Goal: Information Seeking & Learning: Learn about a topic

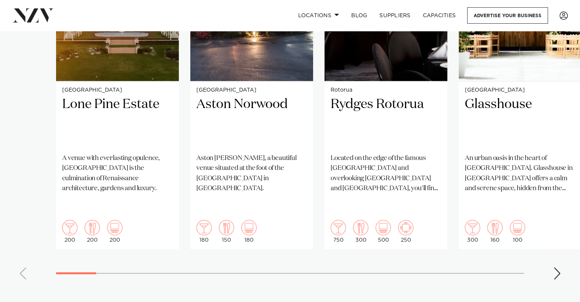
scroll to position [659, 0]
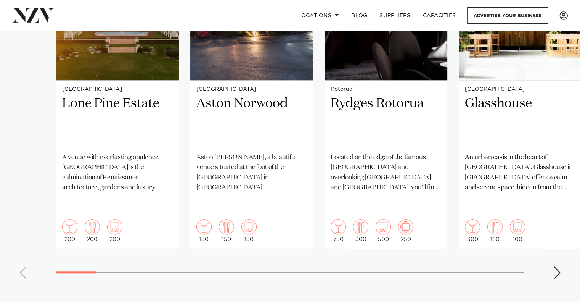
click at [555, 266] on div "Next slide" at bounding box center [557, 272] width 8 height 12
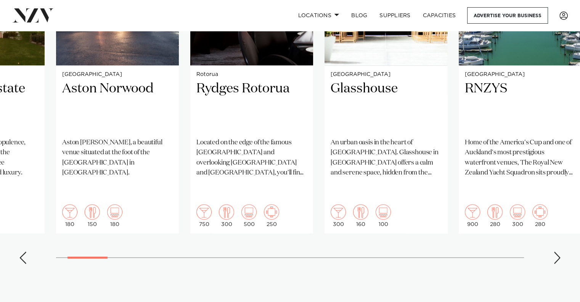
scroll to position [673, 0]
click at [557, 252] on div "Next slide" at bounding box center [557, 258] width 8 height 12
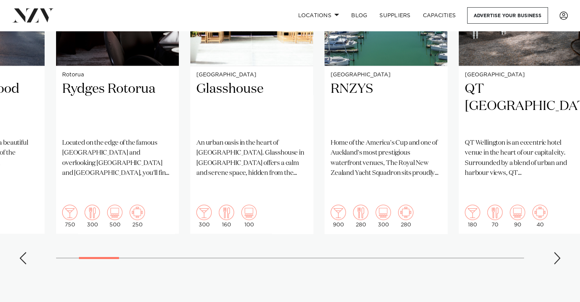
click at [557, 252] on div "Next slide" at bounding box center [557, 258] width 8 height 12
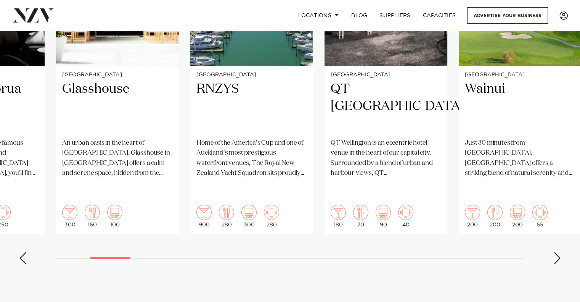
click at [557, 252] on div "Next slide" at bounding box center [557, 258] width 8 height 12
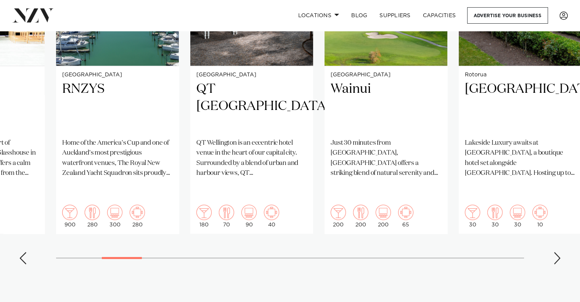
click at [557, 252] on div "Next slide" at bounding box center [557, 258] width 8 height 12
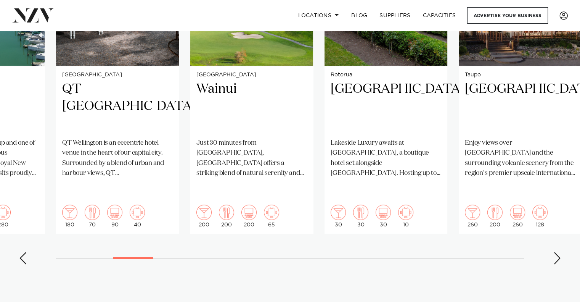
click at [557, 252] on div "Next slide" at bounding box center [557, 258] width 8 height 12
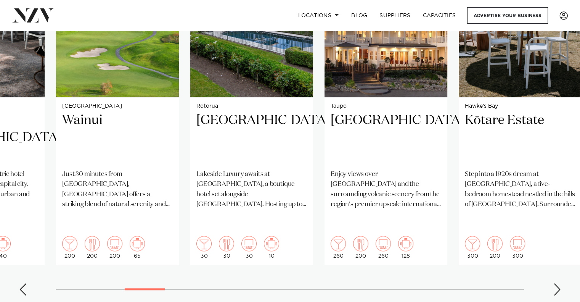
scroll to position [644, 0]
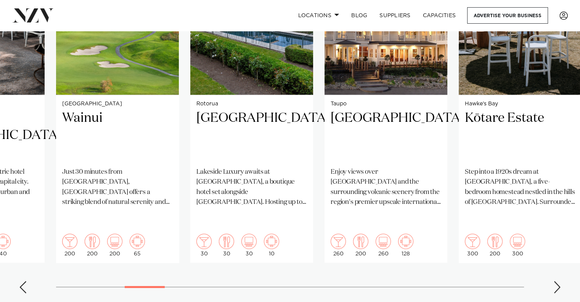
click at [553, 281] on div "Next slide" at bounding box center [557, 287] width 8 height 12
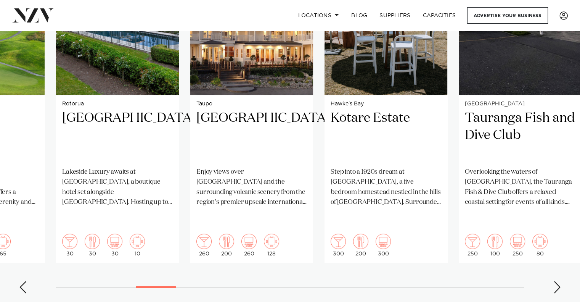
click at [553, 281] on div "Next slide" at bounding box center [557, 287] width 8 height 12
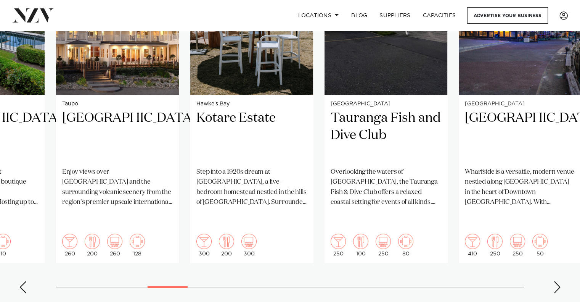
click at [553, 281] on div "Next slide" at bounding box center [557, 287] width 8 height 12
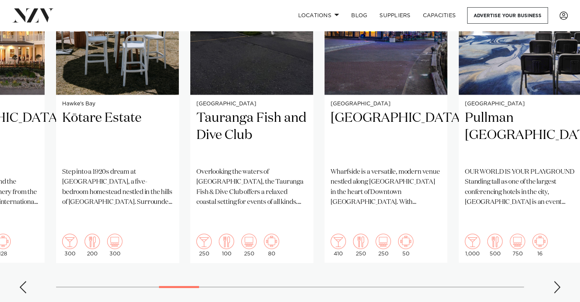
click at [553, 281] on div "Next slide" at bounding box center [557, 287] width 8 height 12
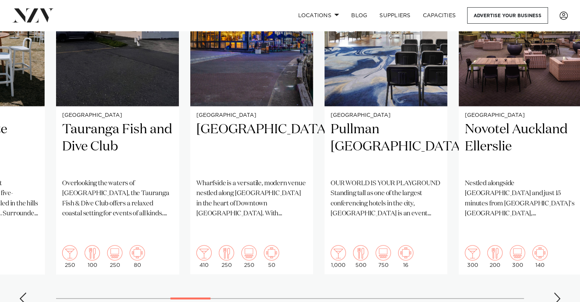
scroll to position [634, 0]
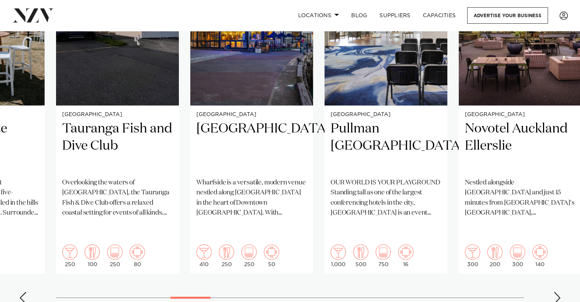
click at [555, 291] on div "Next slide" at bounding box center [557, 297] width 8 height 12
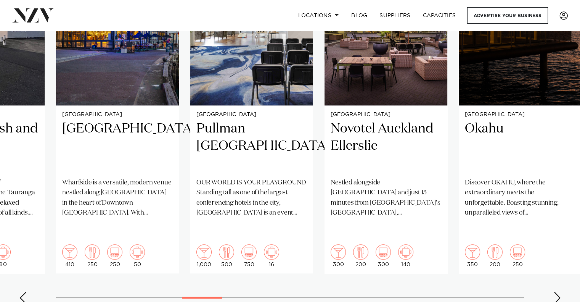
click at [555, 291] on div "Next slide" at bounding box center [557, 297] width 8 height 12
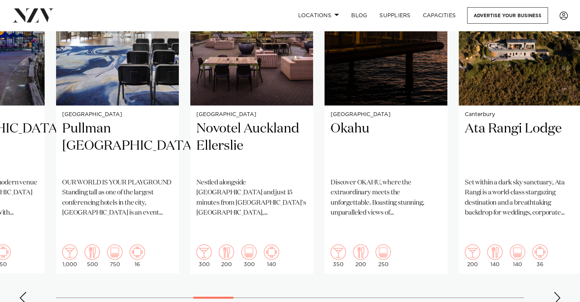
click at [555, 291] on div "Next slide" at bounding box center [557, 297] width 8 height 12
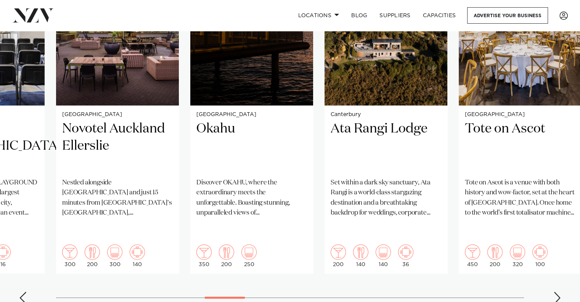
click at [555, 291] on div "Next slide" at bounding box center [557, 297] width 8 height 12
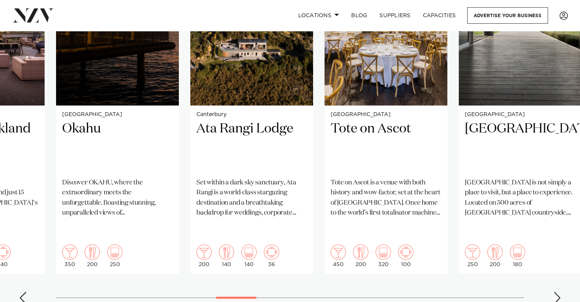
click at [555, 291] on div "Next slide" at bounding box center [557, 297] width 8 height 12
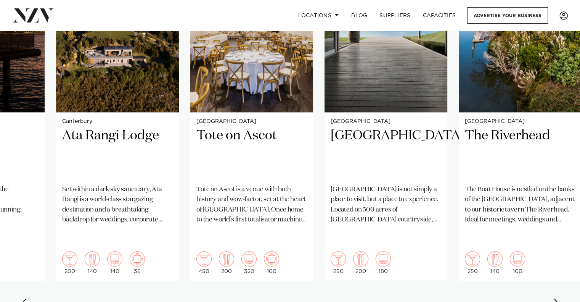
scroll to position [627, 0]
click at [557, 298] on div "Next slide" at bounding box center [557, 304] width 8 height 12
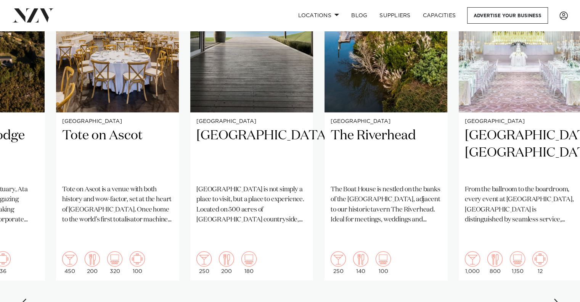
click at [557, 298] on div "Next slide" at bounding box center [557, 304] width 8 height 12
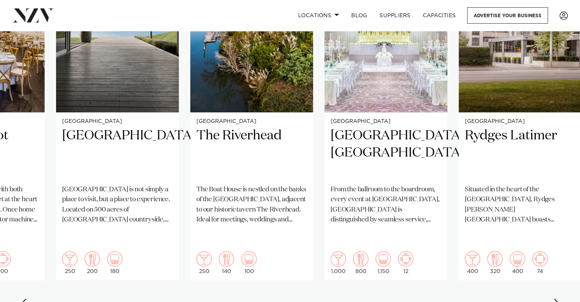
click at [557, 298] on div "Next slide" at bounding box center [557, 304] width 8 height 12
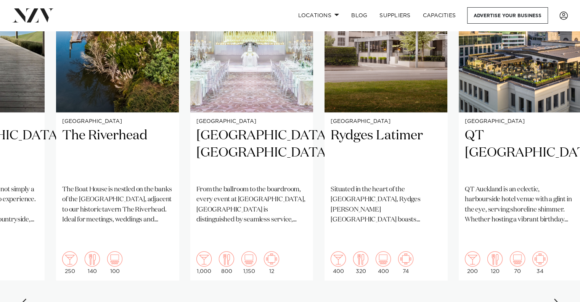
click at [557, 298] on div "Next slide" at bounding box center [557, 304] width 8 height 12
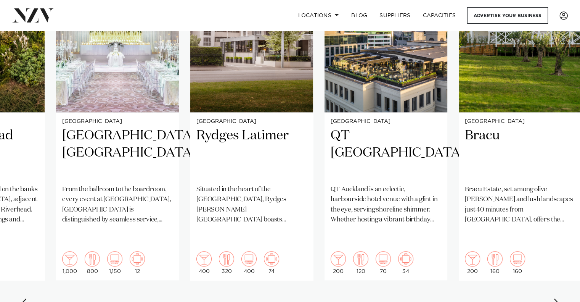
click at [557, 298] on div "Next slide" at bounding box center [557, 304] width 8 height 12
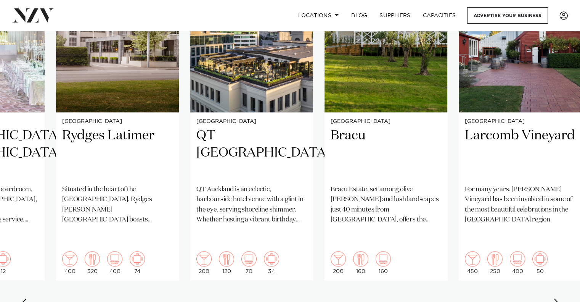
click at [557, 298] on div "Next slide" at bounding box center [557, 304] width 8 height 12
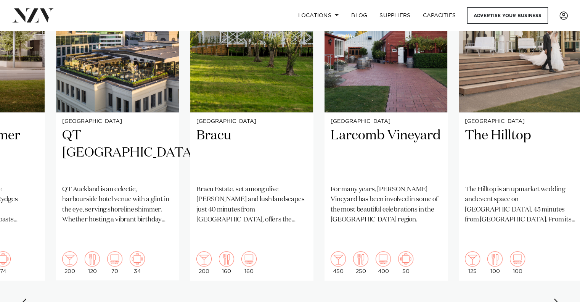
click at [557, 298] on div "Next slide" at bounding box center [557, 304] width 8 height 12
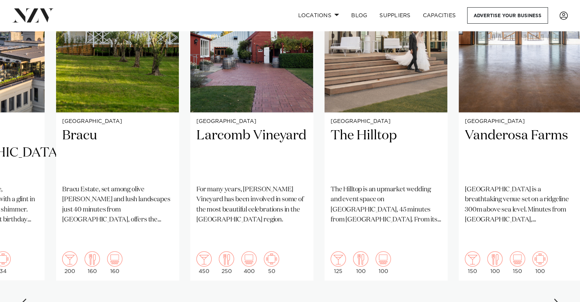
click at [557, 298] on div "Next slide" at bounding box center [557, 304] width 8 height 12
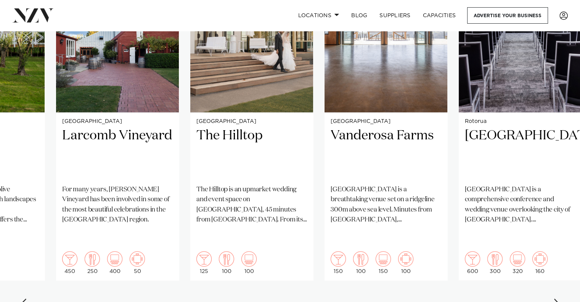
click at [557, 298] on div "Next slide" at bounding box center [557, 304] width 8 height 12
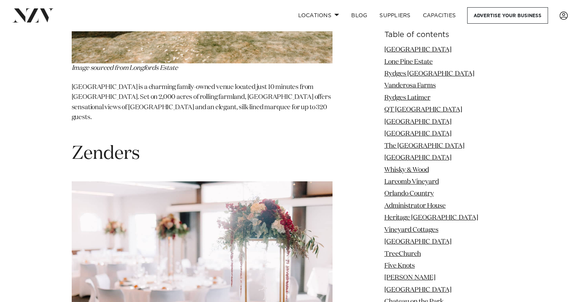
scroll to position [17091, 0]
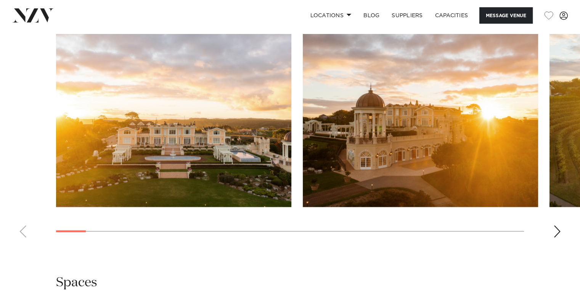
scroll to position [730, 0]
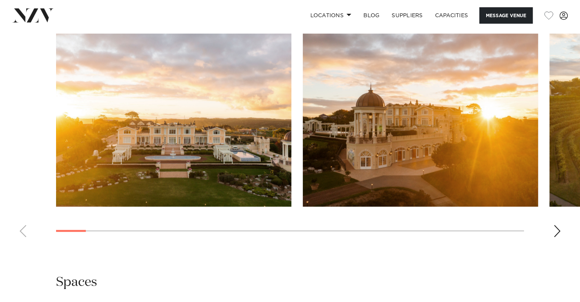
click at [559, 233] on div "Next slide" at bounding box center [557, 231] width 8 height 12
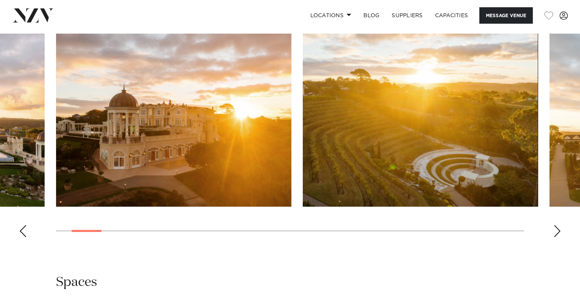
click at [559, 233] on div "Next slide" at bounding box center [557, 231] width 8 height 12
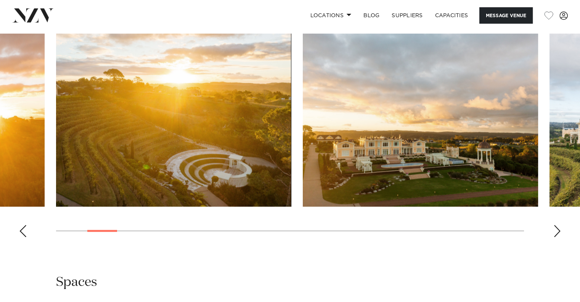
click at [559, 233] on div "Next slide" at bounding box center [557, 231] width 8 height 12
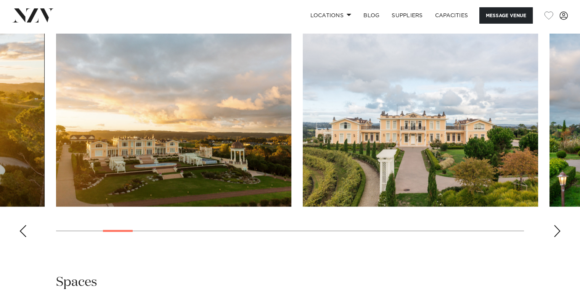
click at [559, 233] on div "Next slide" at bounding box center [557, 231] width 8 height 12
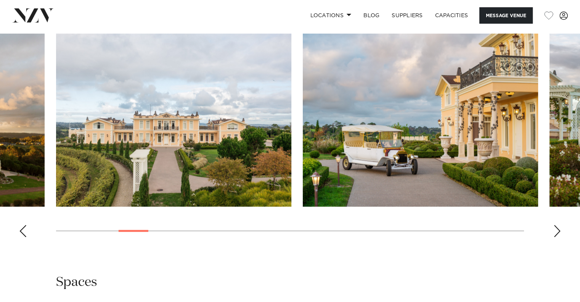
click at [559, 233] on div "Next slide" at bounding box center [557, 231] width 8 height 12
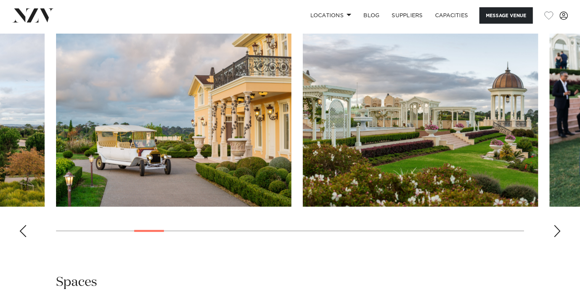
click at [559, 233] on div "Next slide" at bounding box center [557, 231] width 8 height 12
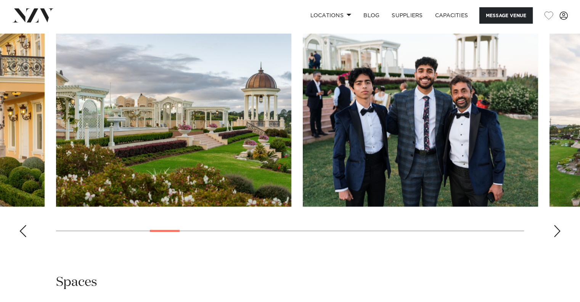
click at [559, 233] on div "Next slide" at bounding box center [557, 231] width 8 height 12
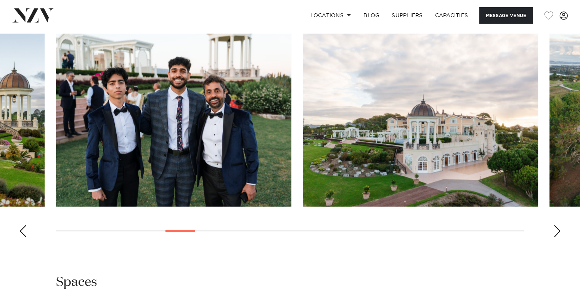
click at [559, 233] on div "Next slide" at bounding box center [557, 231] width 8 height 12
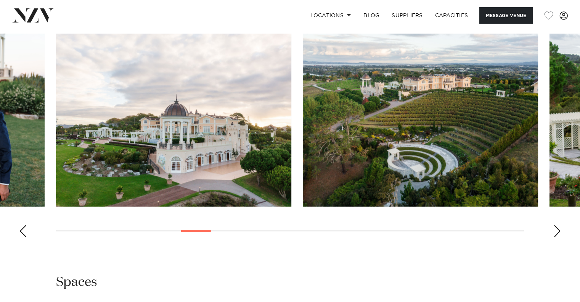
click at [559, 233] on div "Next slide" at bounding box center [557, 231] width 8 height 12
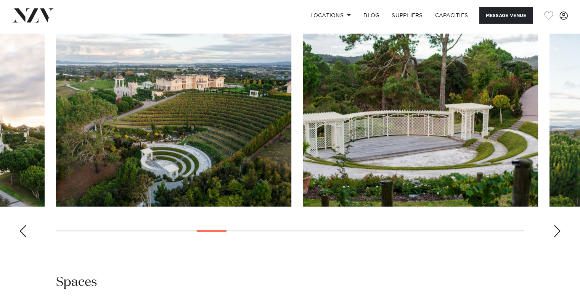
click at [559, 233] on div "Next slide" at bounding box center [557, 231] width 8 height 12
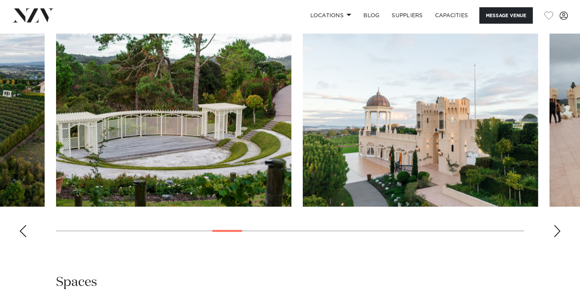
click at [559, 233] on div "Next slide" at bounding box center [557, 231] width 8 height 12
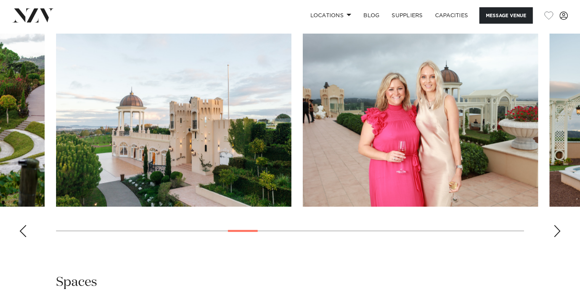
click at [559, 233] on div "Next slide" at bounding box center [557, 231] width 8 height 12
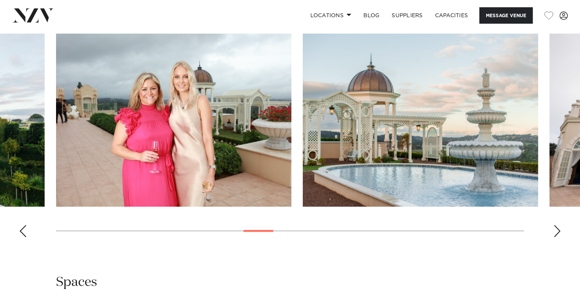
click at [559, 233] on div "Next slide" at bounding box center [557, 231] width 8 height 12
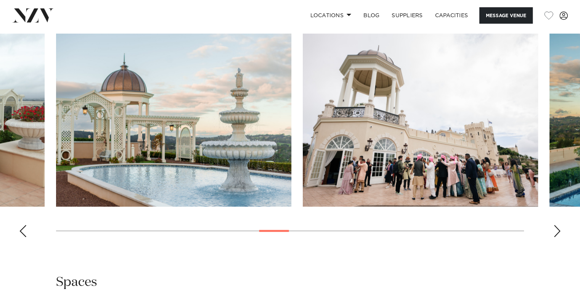
click at [559, 233] on div "Next slide" at bounding box center [557, 231] width 8 height 12
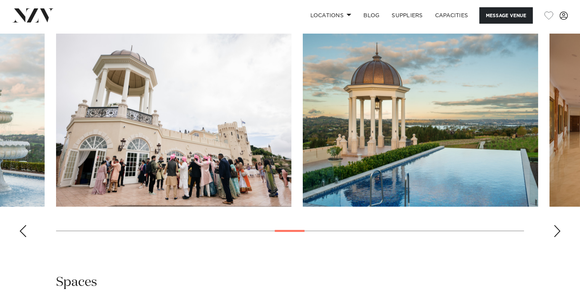
click at [559, 233] on div "Next slide" at bounding box center [557, 231] width 8 height 12
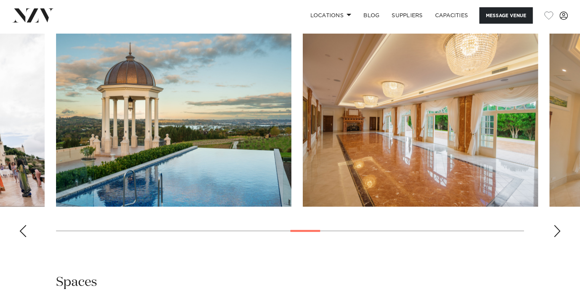
click at [559, 233] on div "Next slide" at bounding box center [557, 231] width 8 height 12
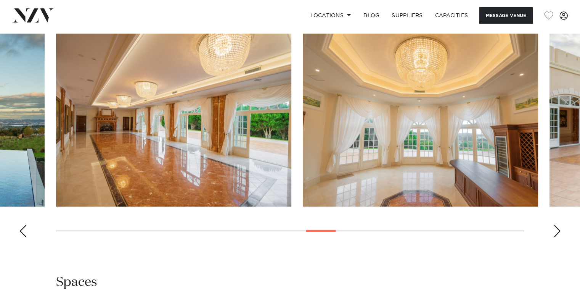
click at [559, 233] on div "Next slide" at bounding box center [557, 231] width 8 height 12
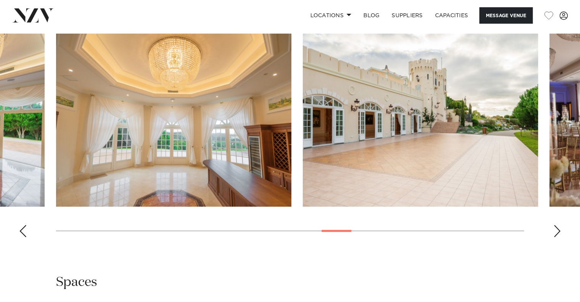
click at [559, 233] on div "Next slide" at bounding box center [557, 231] width 8 height 12
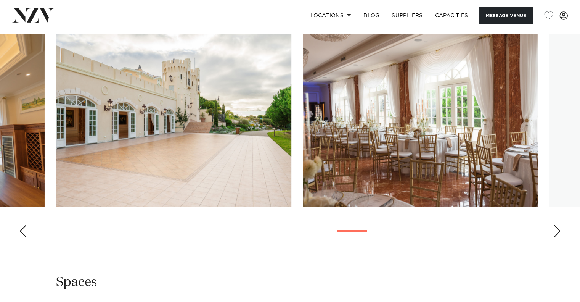
click at [559, 233] on div "Next slide" at bounding box center [557, 231] width 8 height 12
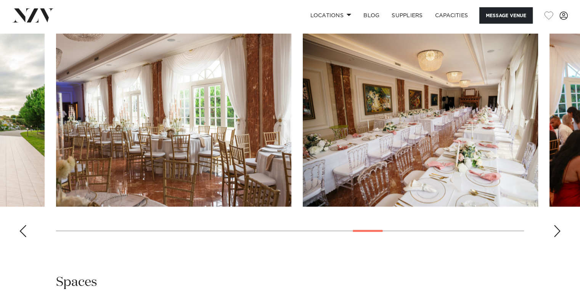
click at [559, 233] on div "Next slide" at bounding box center [557, 231] width 8 height 12
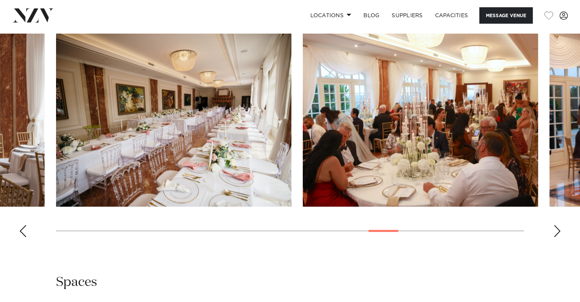
click at [559, 233] on div "Next slide" at bounding box center [557, 231] width 8 height 12
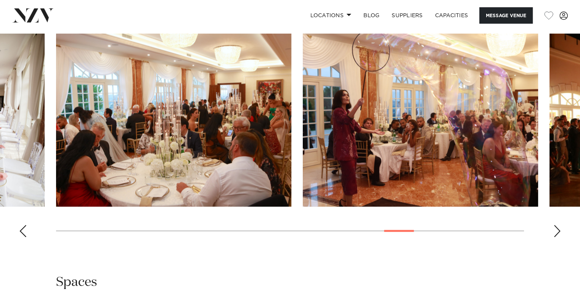
click at [559, 233] on div "Next slide" at bounding box center [557, 231] width 8 height 12
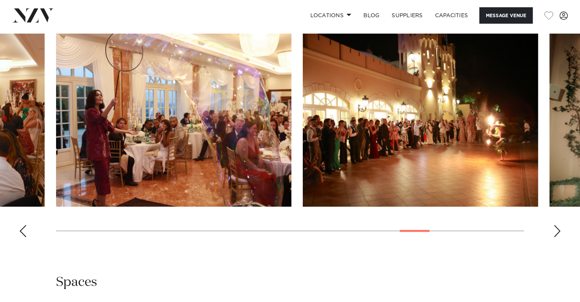
click at [559, 233] on div "Next slide" at bounding box center [557, 231] width 8 height 12
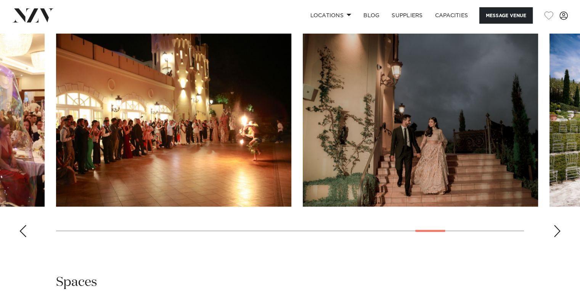
click at [559, 233] on div "Next slide" at bounding box center [557, 231] width 8 height 12
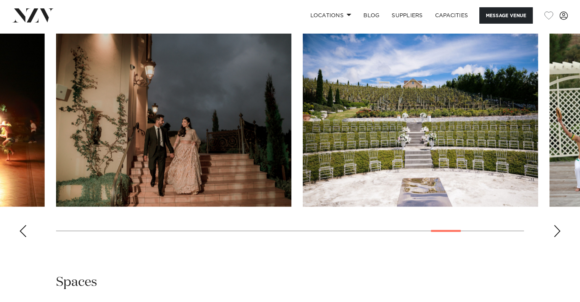
click at [559, 233] on div "Next slide" at bounding box center [557, 231] width 8 height 12
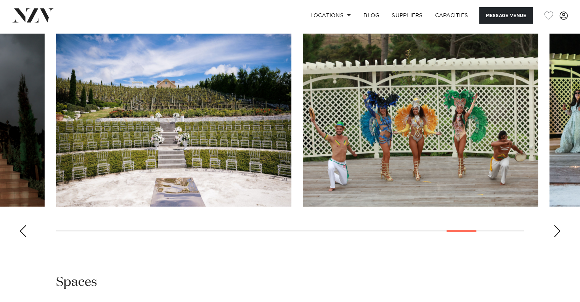
click at [559, 233] on div "Next slide" at bounding box center [557, 231] width 8 height 12
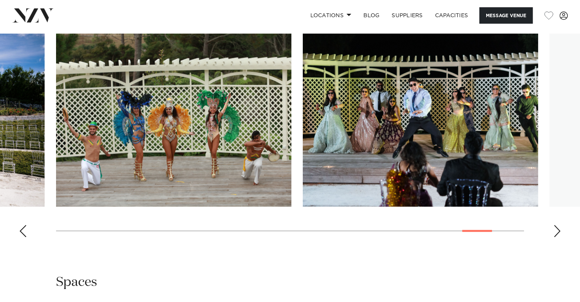
click at [559, 233] on div "Next slide" at bounding box center [557, 231] width 8 height 12
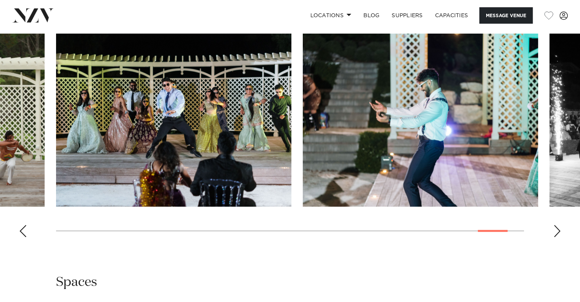
click at [559, 233] on div "Next slide" at bounding box center [557, 231] width 8 height 12
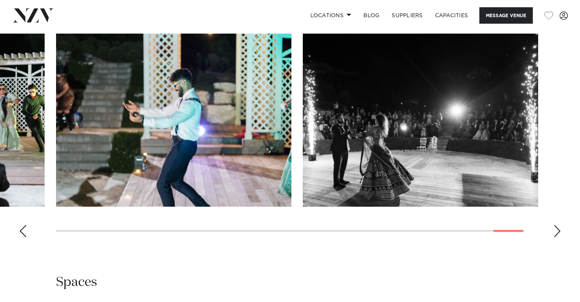
click at [559, 233] on div "Next slide" at bounding box center [557, 231] width 8 height 12
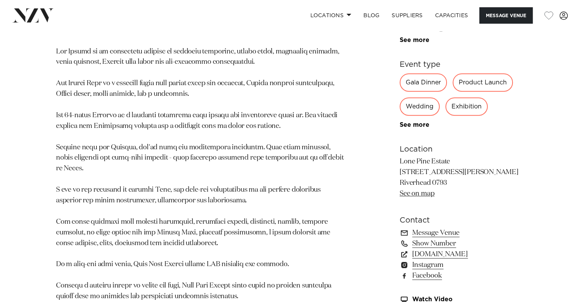
scroll to position [412, 0]
